Goal: Task Accomplishment & Management: Use online tool/utility

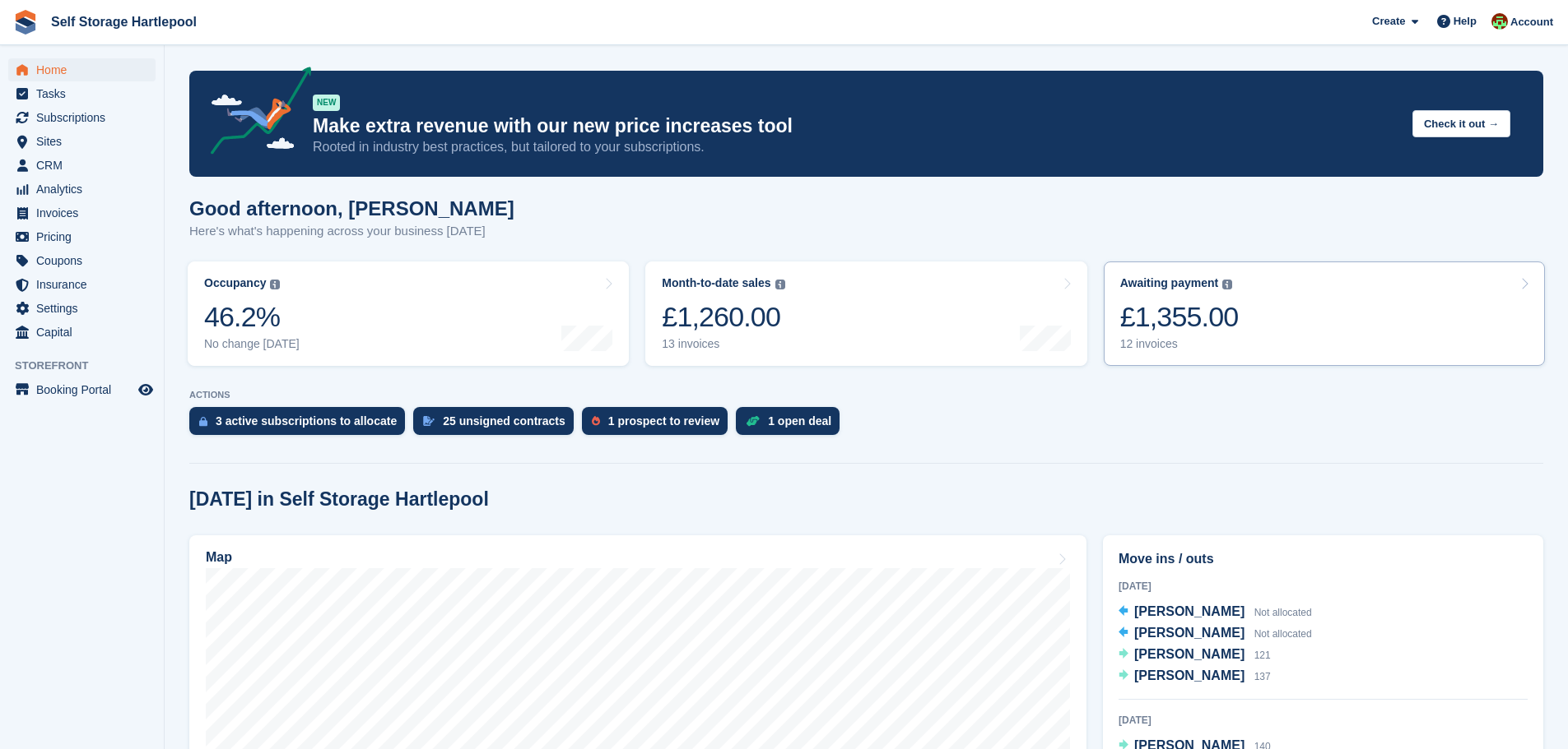
click at [1216, 307] on div "£1,355.00" at bounding box center [1179, 317] width 119 height 34
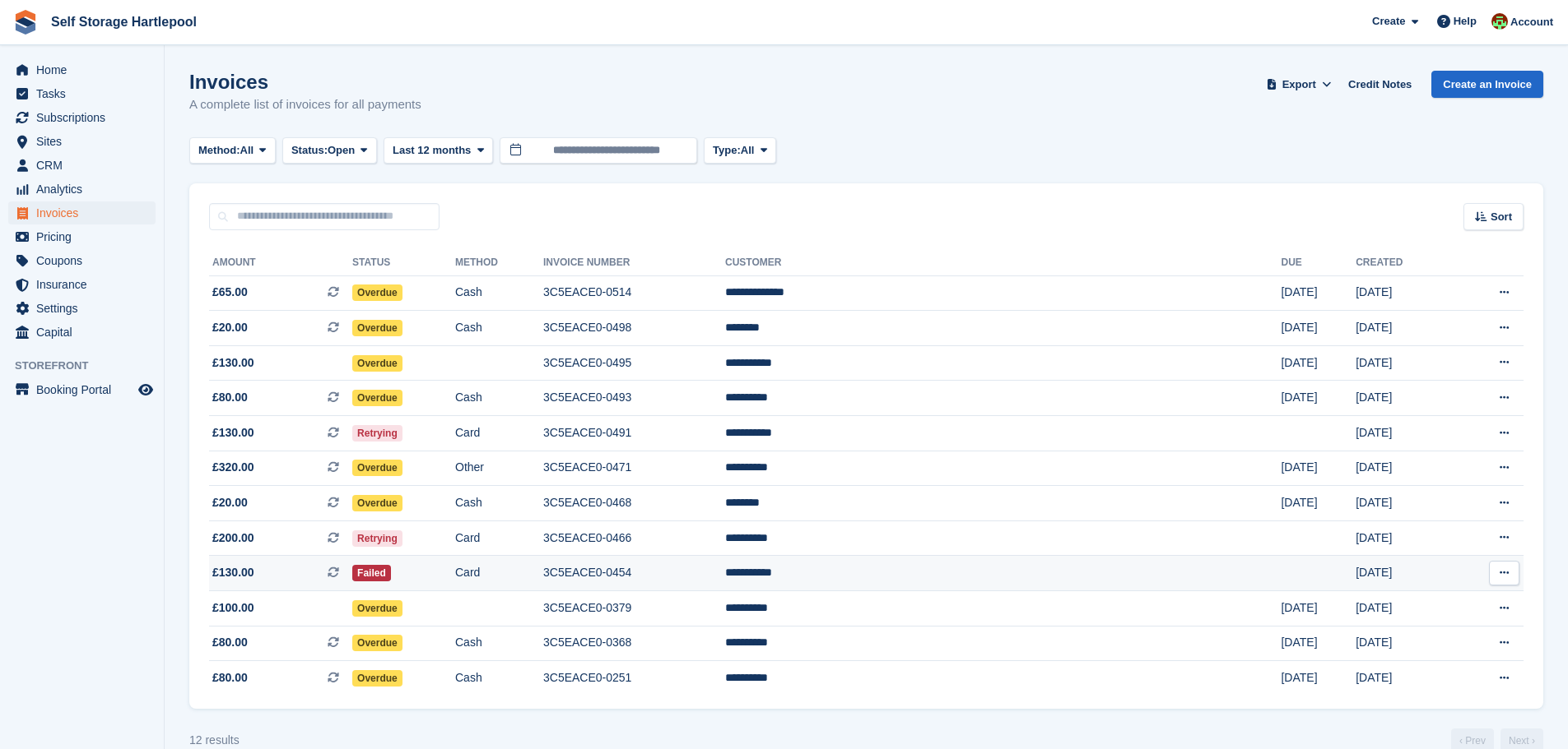
click at [725, 570] on td "3C5EACE0-0454" at bounding box center [634, 573] width 182 height 35
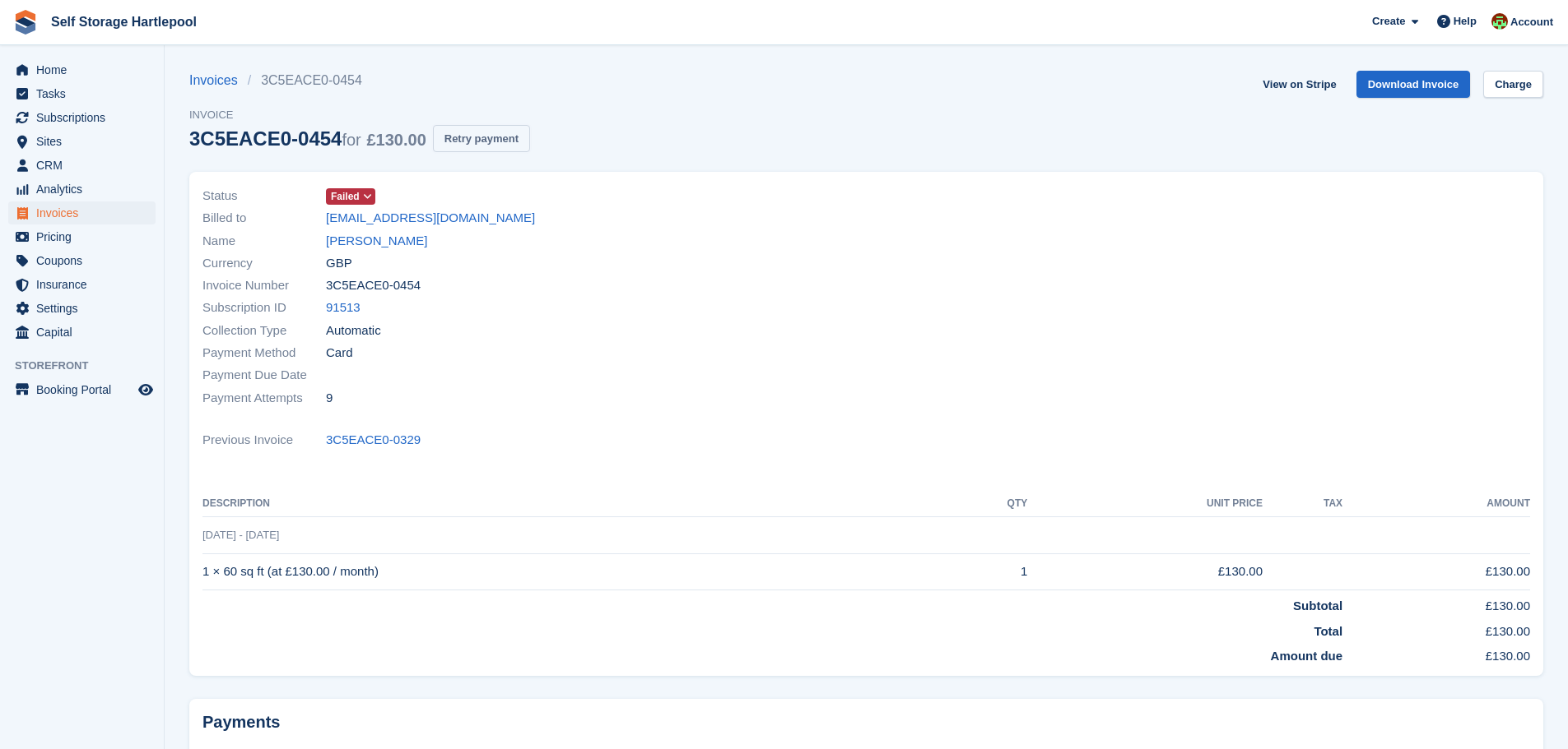
click at [479, 149] on button "Retry payment" at bounding box center [482, 138] width 97 height 27
click at [49, 63] on span "Home" at bounding box center [86, 70] width 99 height 23
